Goal: Task Accomplishment & Management: Complete application form

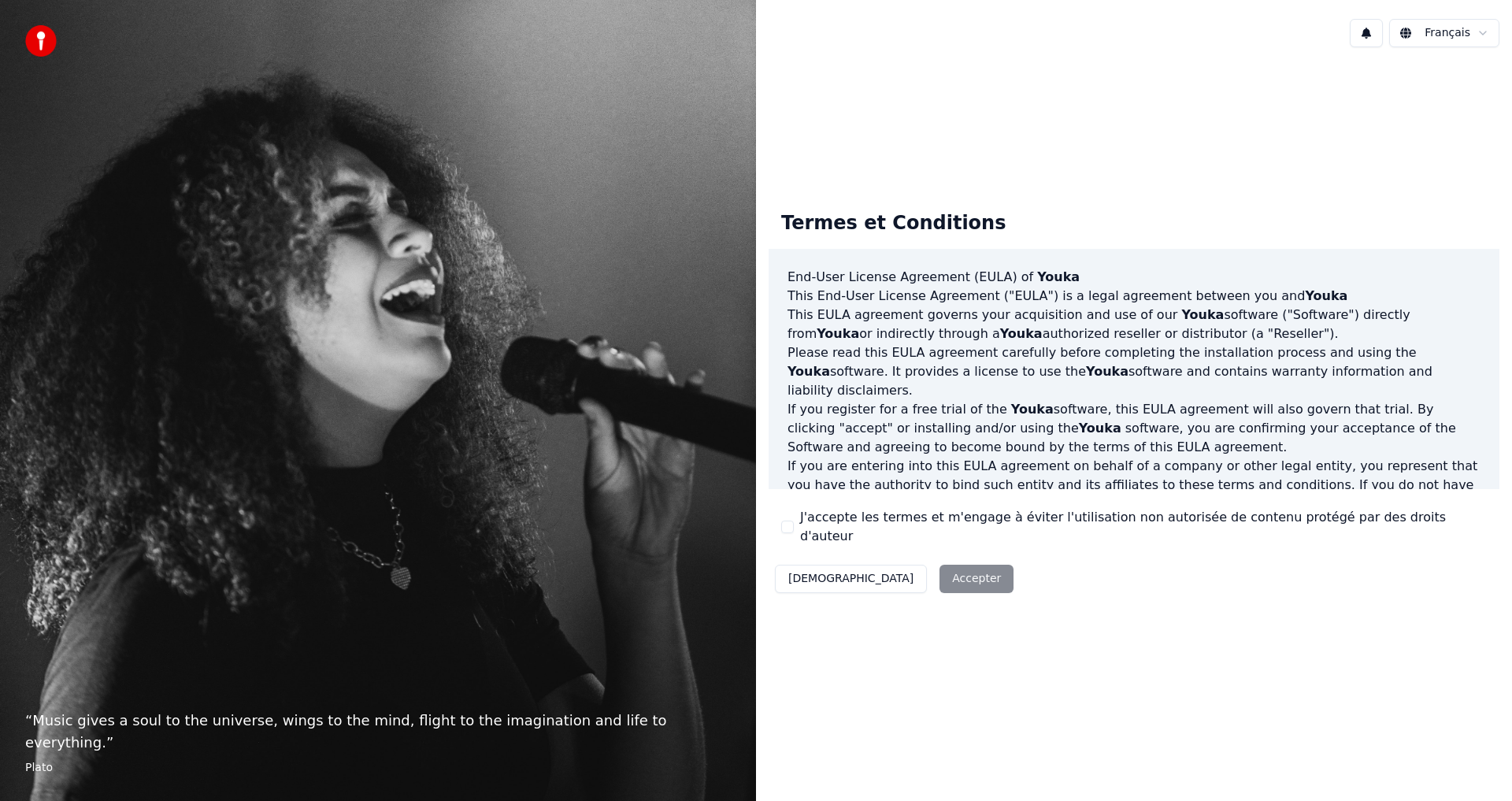
click at [845, 527] on label "J'accepte les termes et m'engage à éviter l'utilisation non autorisée de conten…" at bounding box center [1143, 527] width 687 height 37
click at [794, 527] on button "J'accepte les termes et m'engage à éviter l'utilisation non autorisée de conten…" at bounding box center [788, 527] width 12 height 12
click at [939, 554] on button "Accepter" at bounding box center [976, 579] width 74 height 29
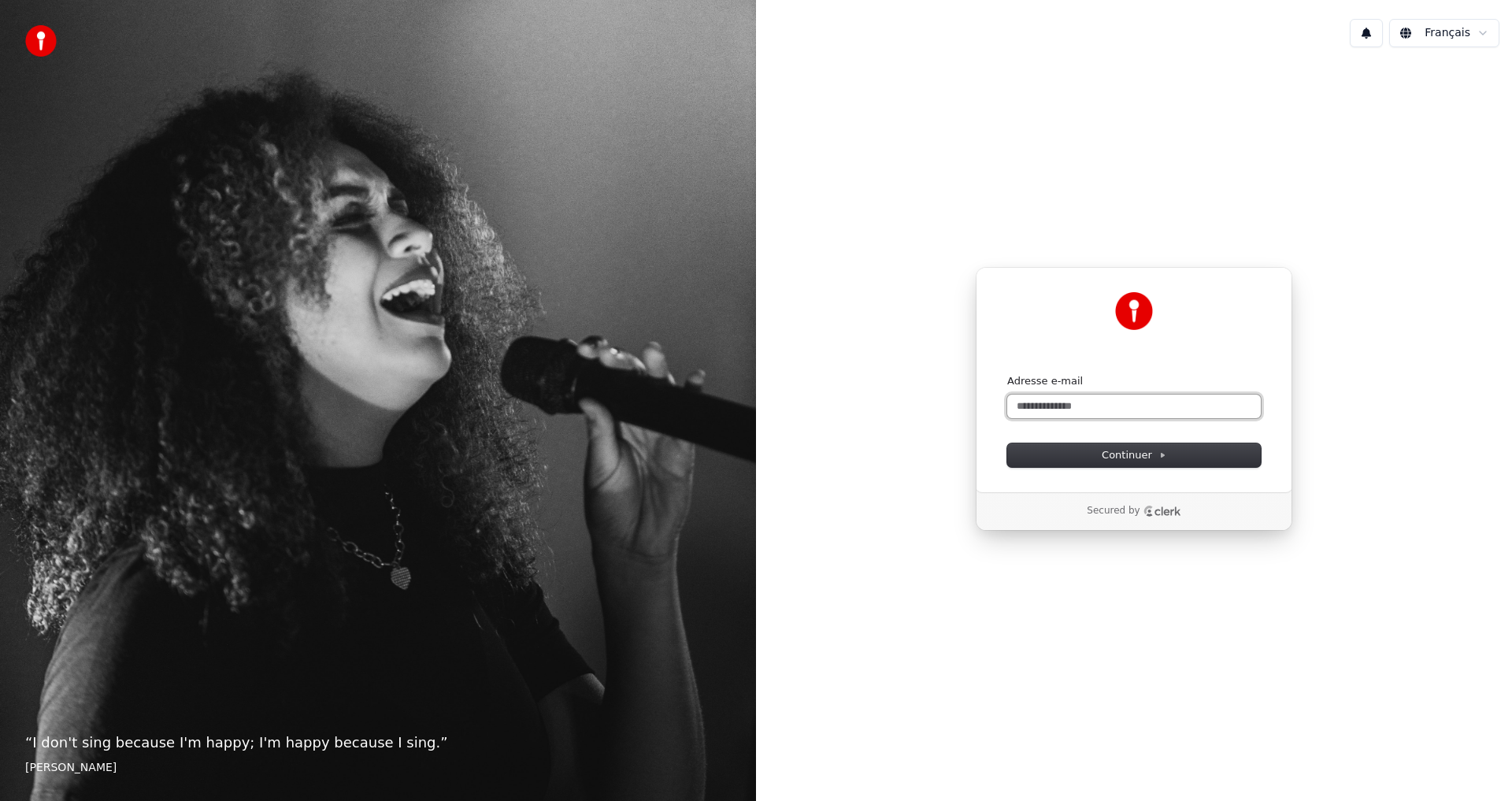
click at [1075, 409] on input "Adresse e-mail" at bounding box center [1133, 406] width 254 height 24
type input "**********"
click button "submit" at bounding box center [1007, 374] width 0 height 0
